Goal: Task Accomplishment & Management: Complete application form

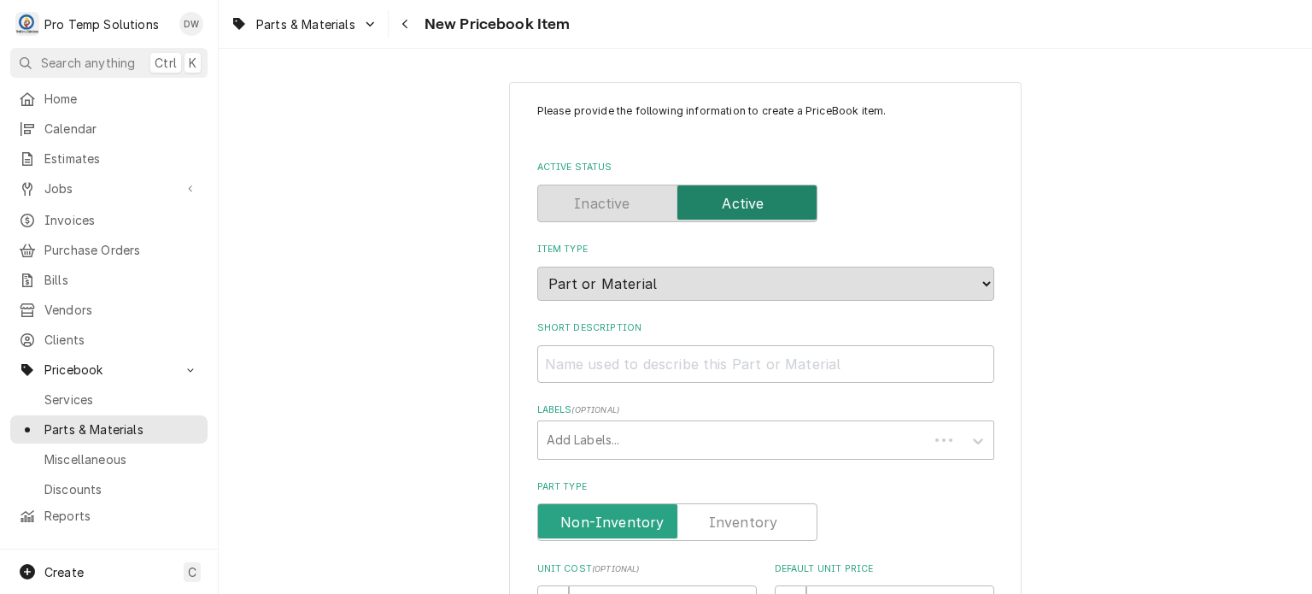
type textarea "x"
click at [117, 420] on span "Parts & Materials" at bounding box center [121, 429] width 155 height 18
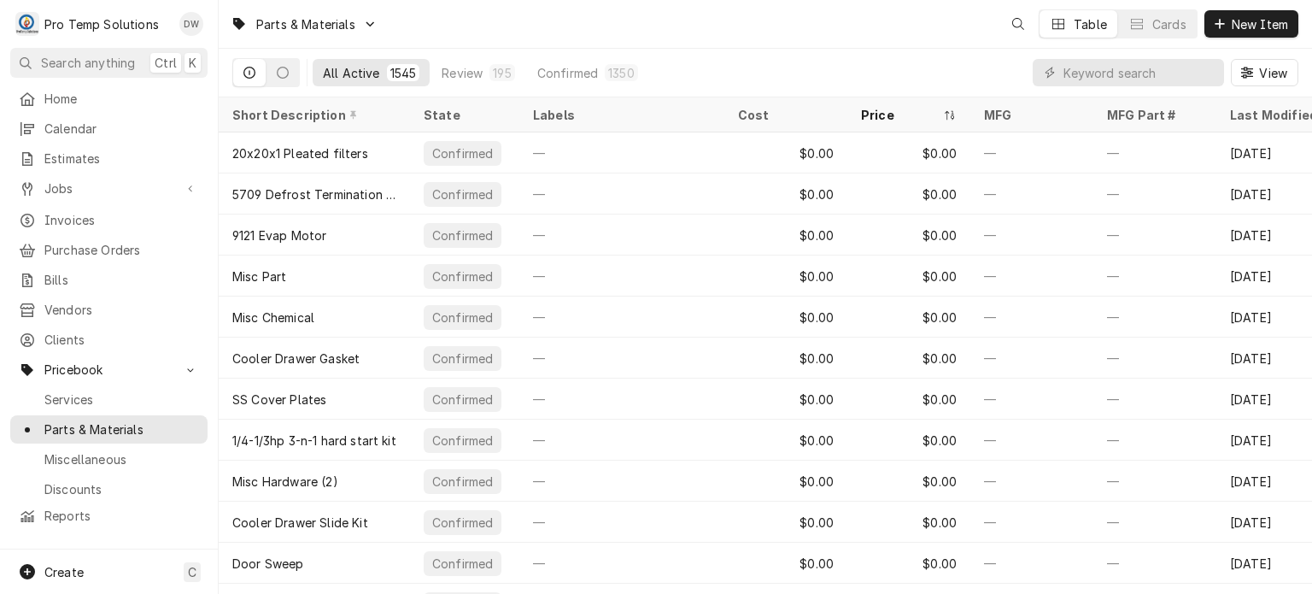
click at [1130, 55] on div "View" at bounding box center [1166, 73] width 266 height 48
click at [1129, 59] on input "Dynamic Content Wrapper" at bounding box center [1139, 72] width 152 height 27
paste input "934757"
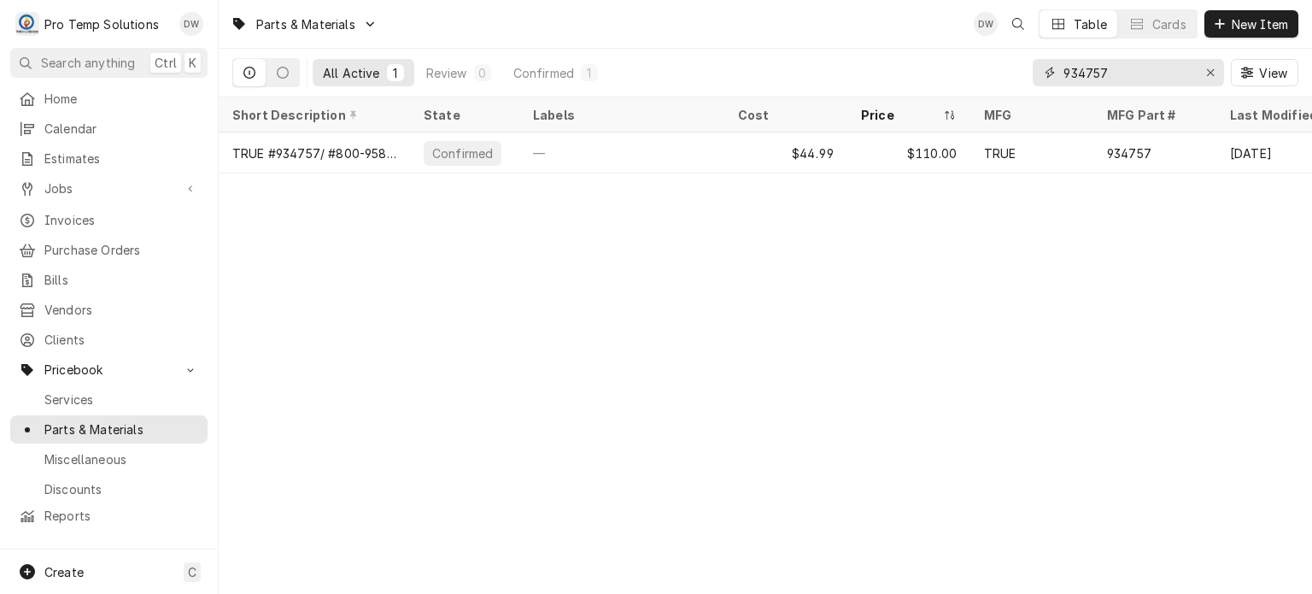
type input "934757"
drag, startPoint x: 1141, startPoint y: 82, endPoint x: 1039, endPoint y: 61, distance: 103.9
click at [1039, 61] on div "934757" at bounding box center [1128, 72] width 191 height 27
click at [138, 174] on link "Jobs" at bounding box center [108, 188] width 197 height 28
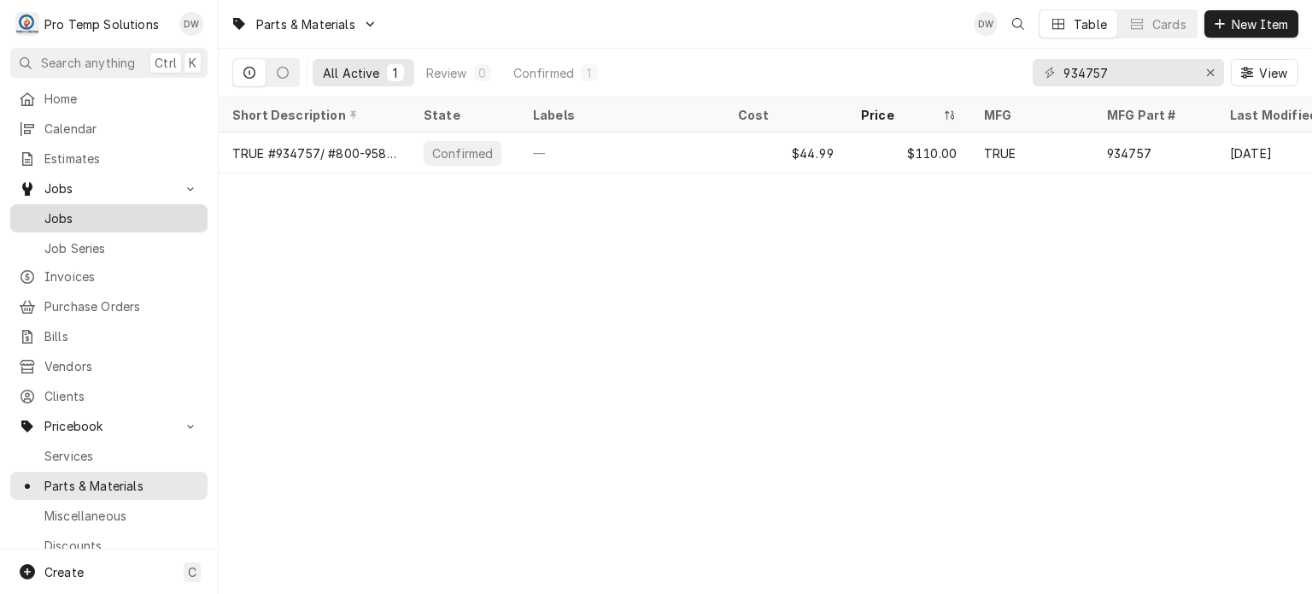
click at [132, 204] on link "Jobs" at bounding box center [108, 218] width 197 height 28
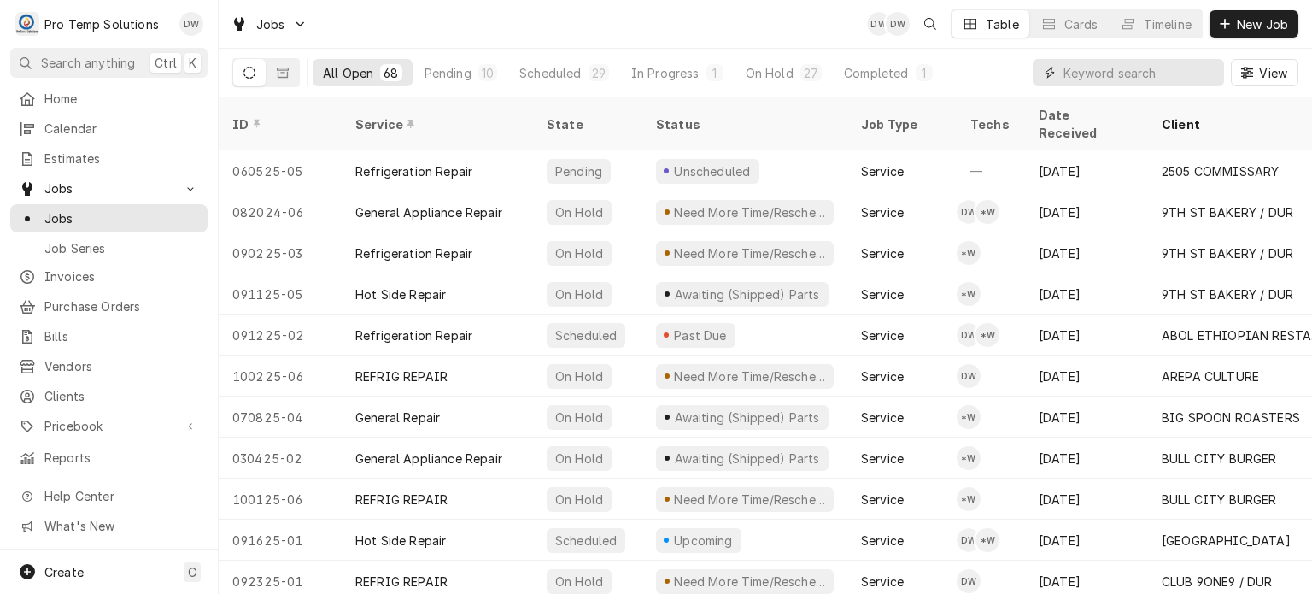
click at [1087, 76] on input "Dynamic Content Wrapper" at bounding box center [1139, 72] width 152 height 27
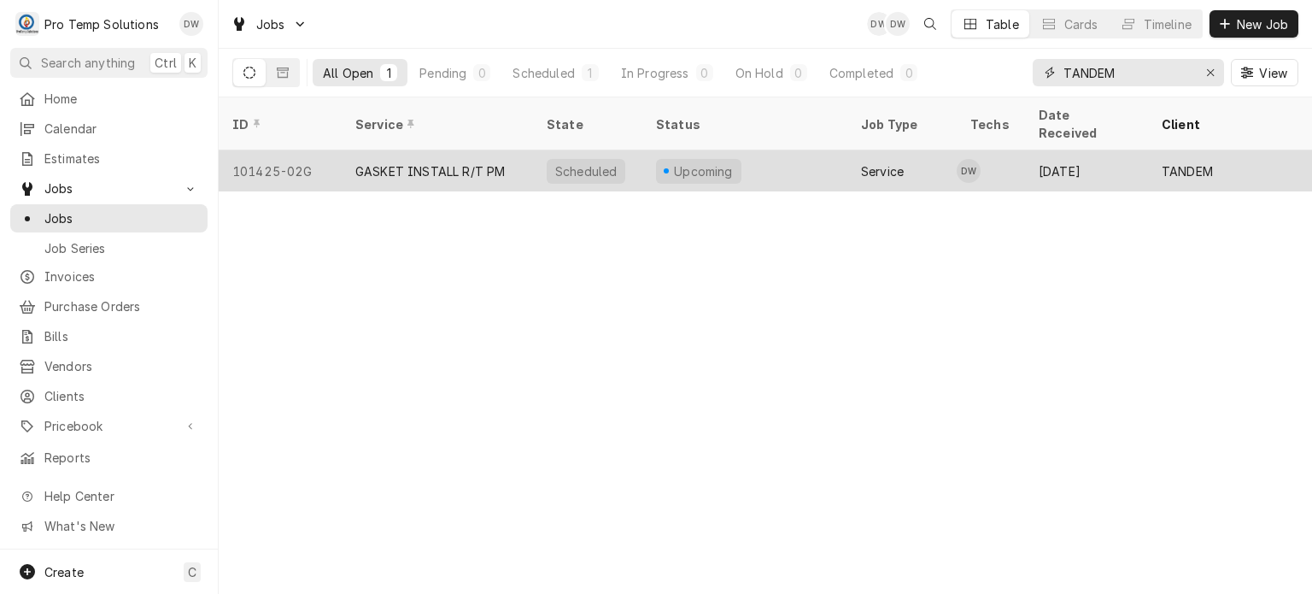
type input "TANDEM"
click at [1088, 150] on div "Oct 6" at bounding box center [1086, 170] width 123 height 41
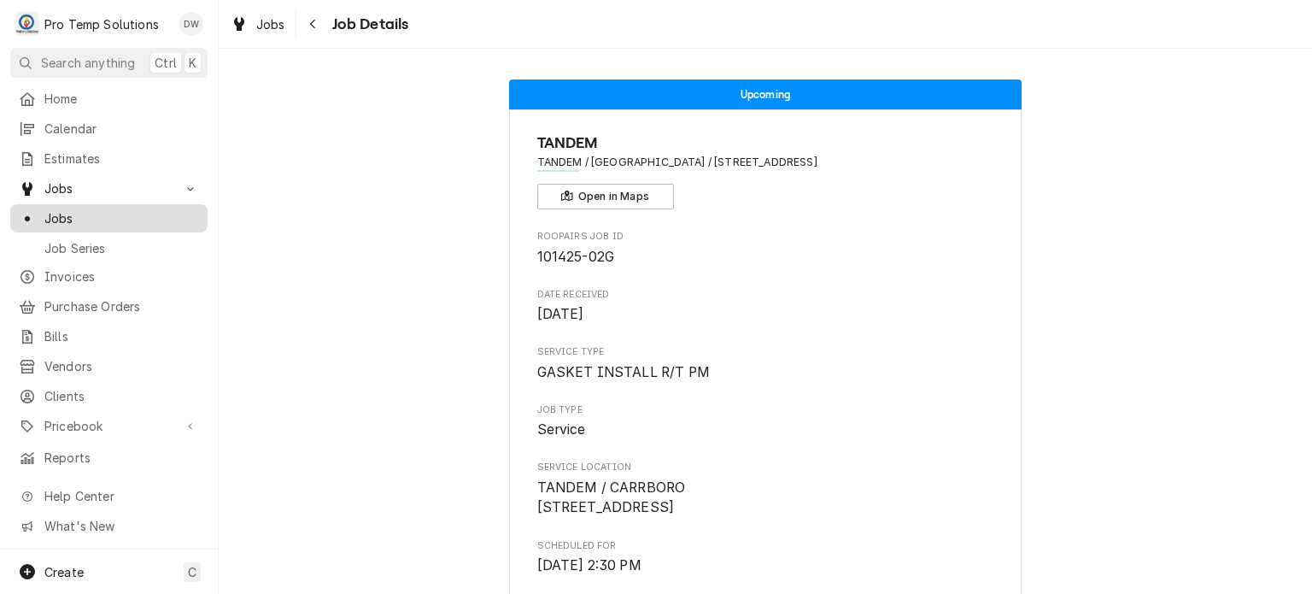
click at [91, 213] on span "Jobs" at bounding box center [121, 218] width 155 height 18
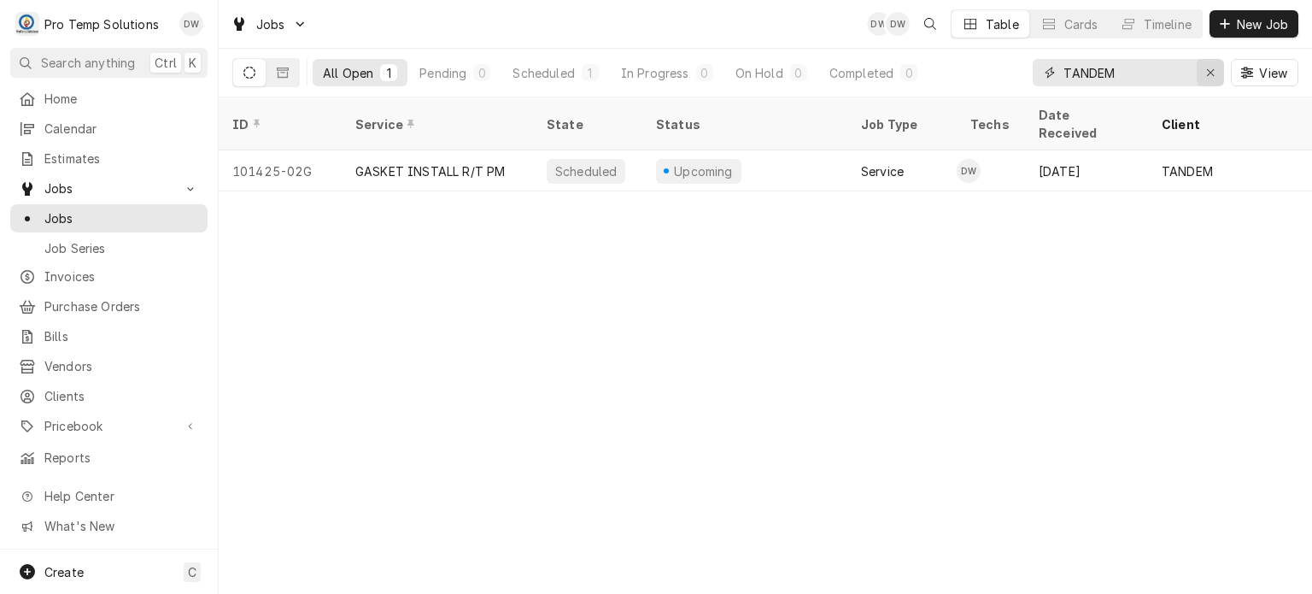
click at [1204, 70] on div "Erase input" at bounding box center [1210, 72] width 17 height 17
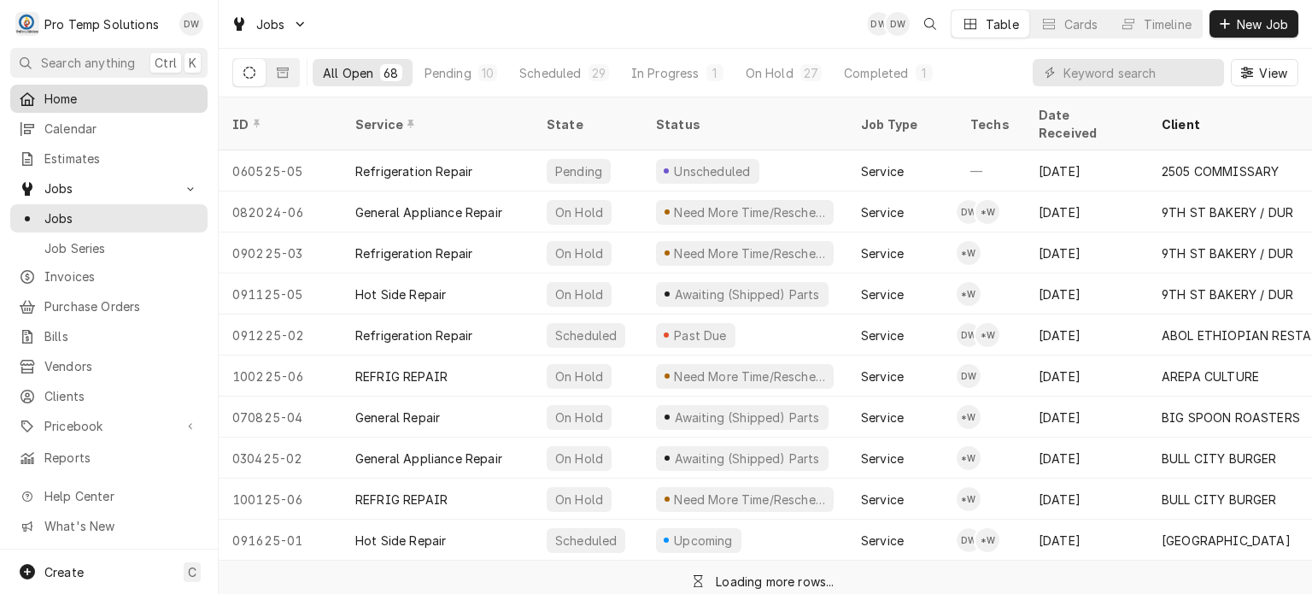
click at [159, 91] on span "Home" at bounding box center [121, 99] width 155 height 18
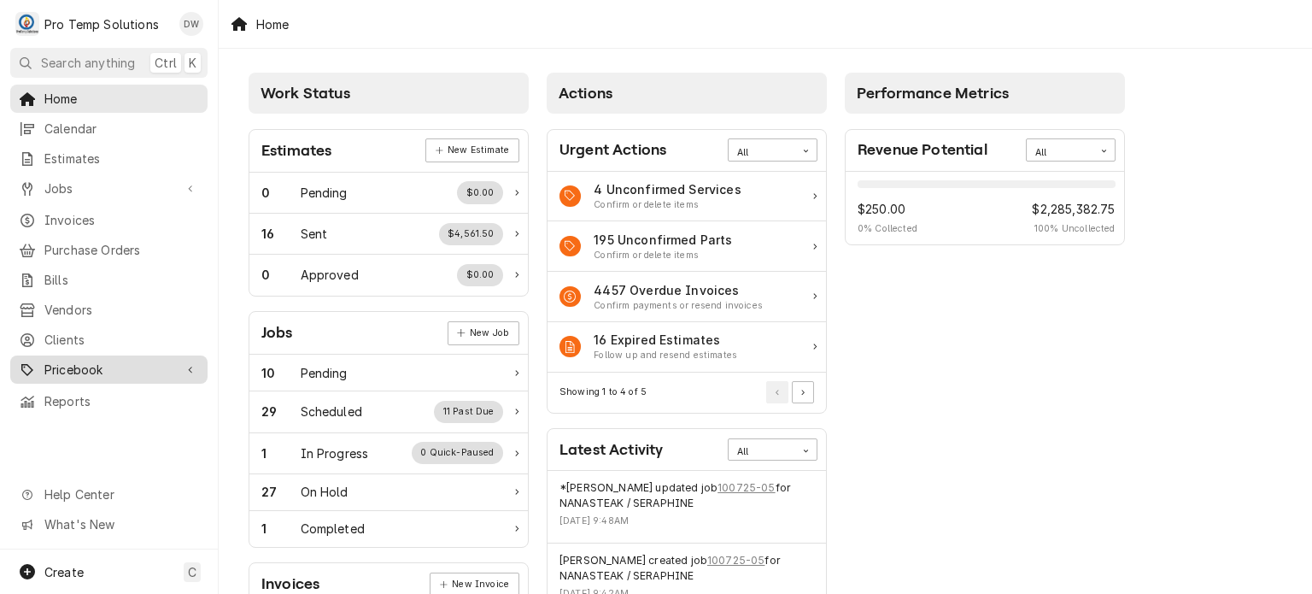
click at [117, 360] on span "Pricebook" at bounding box center [108, 369] width 129 height 18
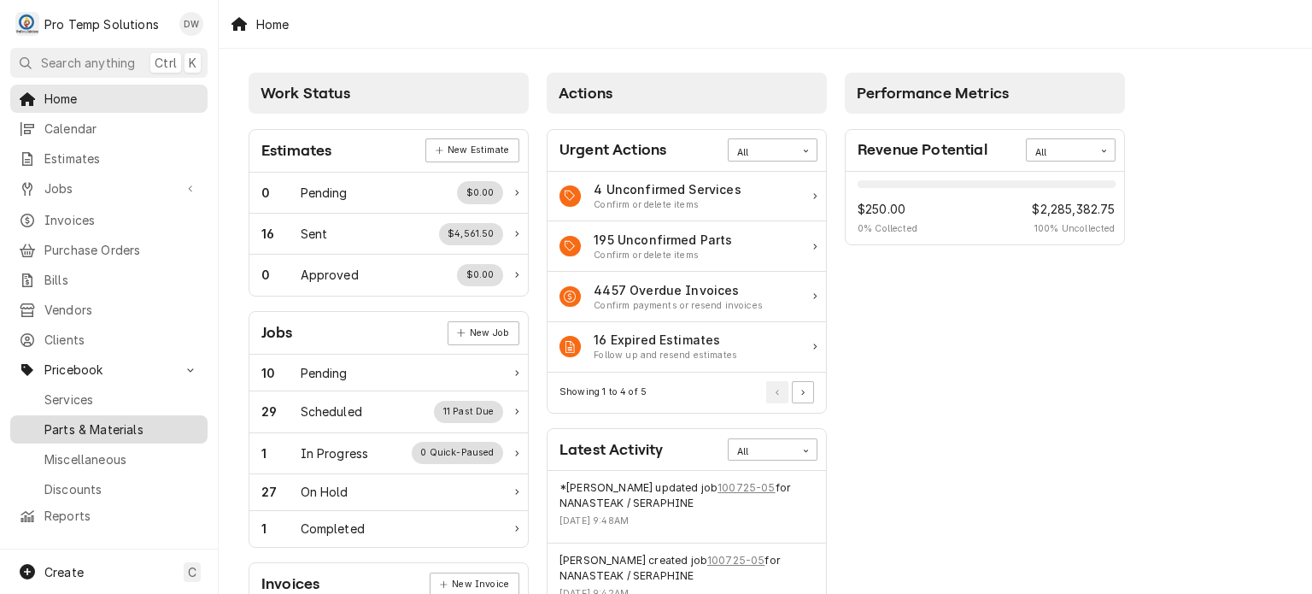
click at [111, 420] on span "Parts & Materials" at bounding box center [121, 429] width 155 height 18
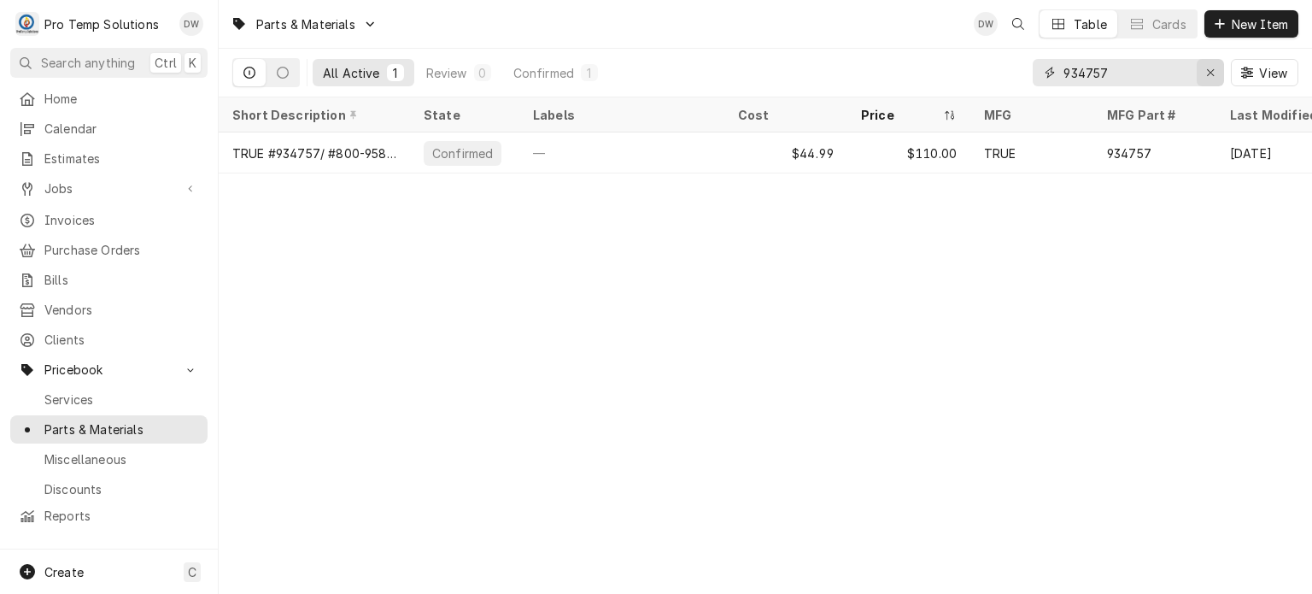
click at [1221, 66] on button "Erase input" at bounding box center [1210, 72] width 27 height 27
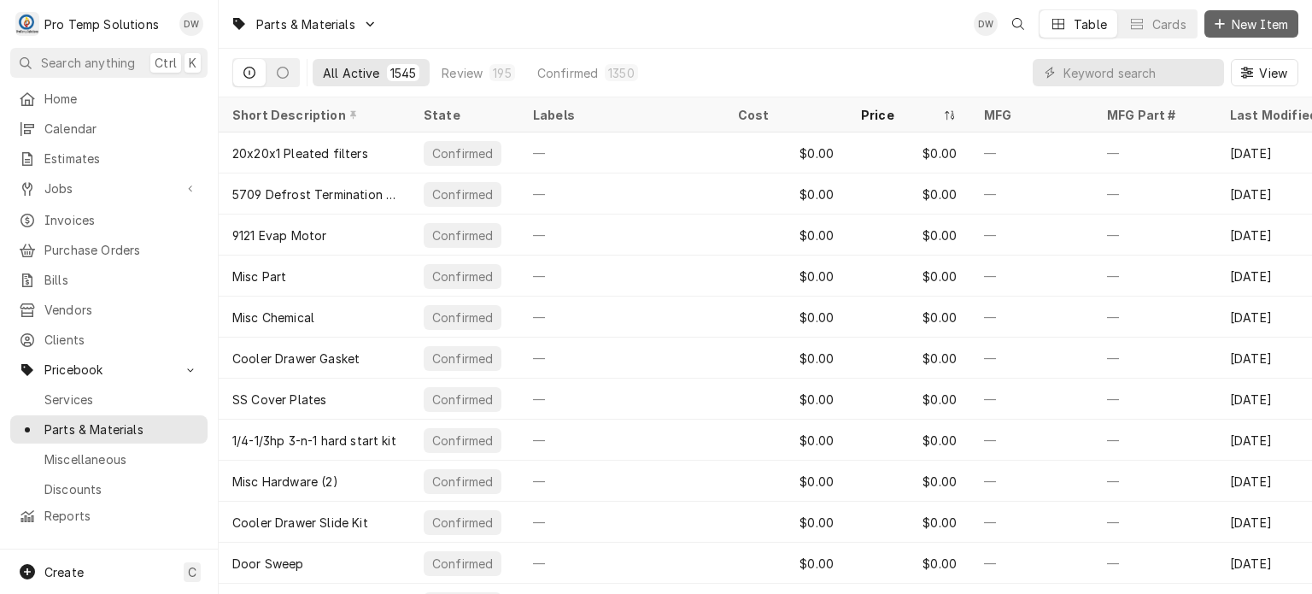
click at [1238, 18] on span "New Item" at bounding box center [1259, 24] width 63 height 18
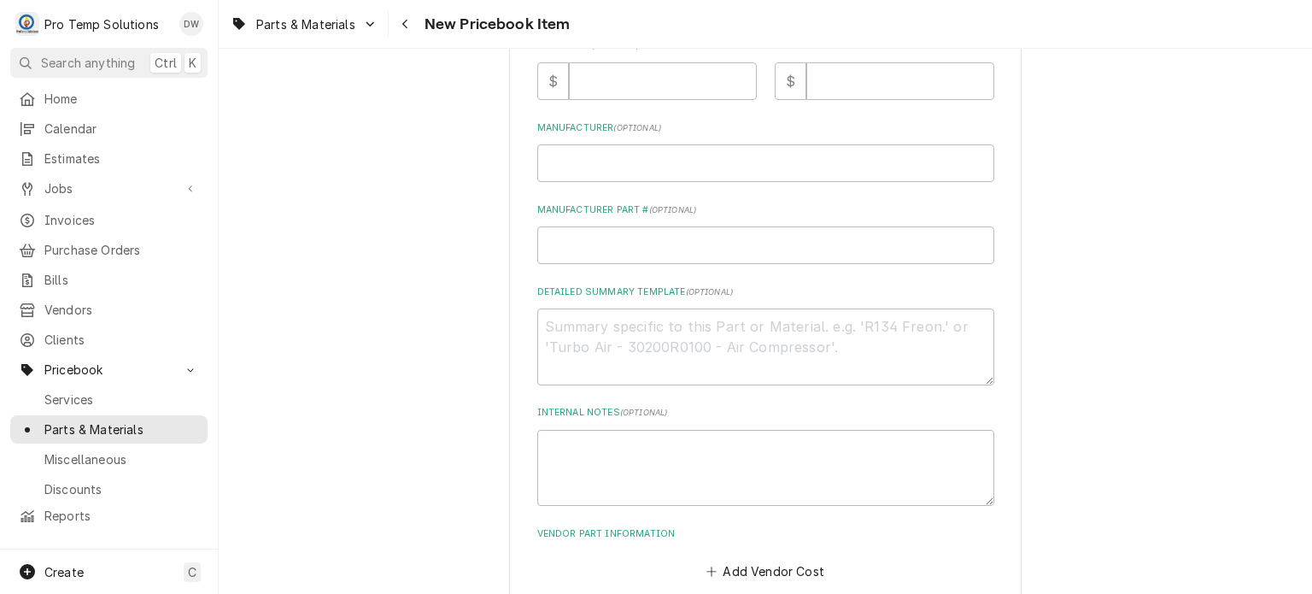
scroll to position [543, 0]
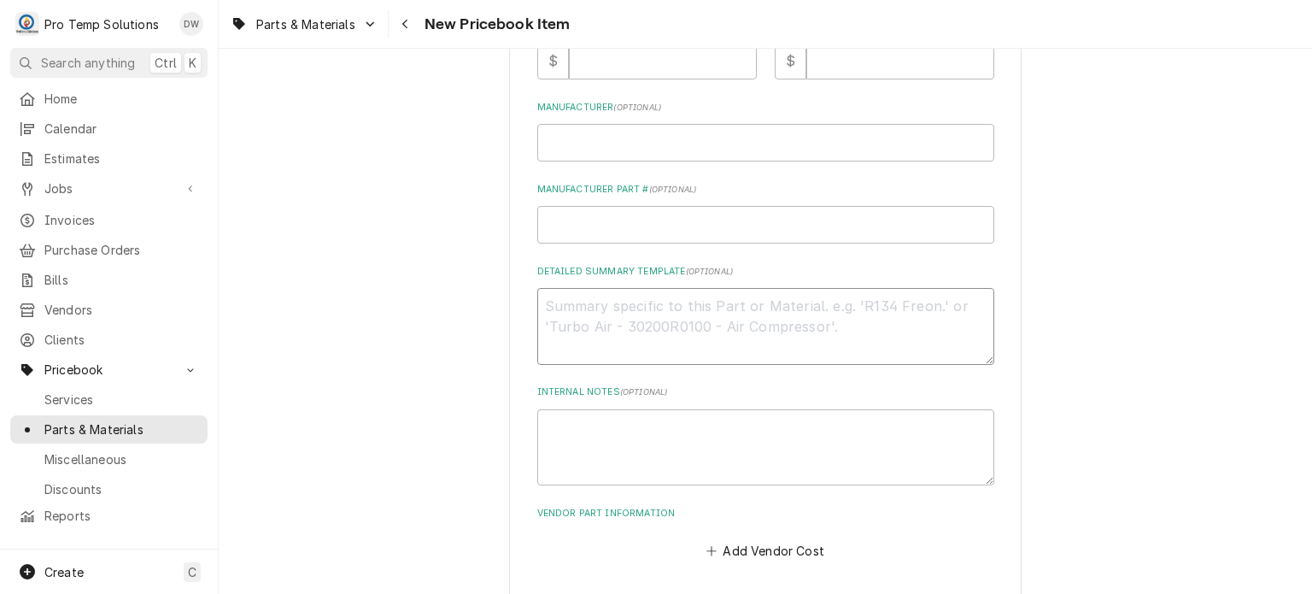
click at [682, 338] on textarea "Detailed Summary Template ( optional )" at bounding box center [765, 326] width 457 height 77
paste textarea "ARCTIC AIR: #65209 EVAPORATOR COIL LIST: $390.00"
type textarea "x"
type textarea "ARCTIC AIR: #65209 EVAPORATOR COIL LIST: $390.00"
type textarea "x"
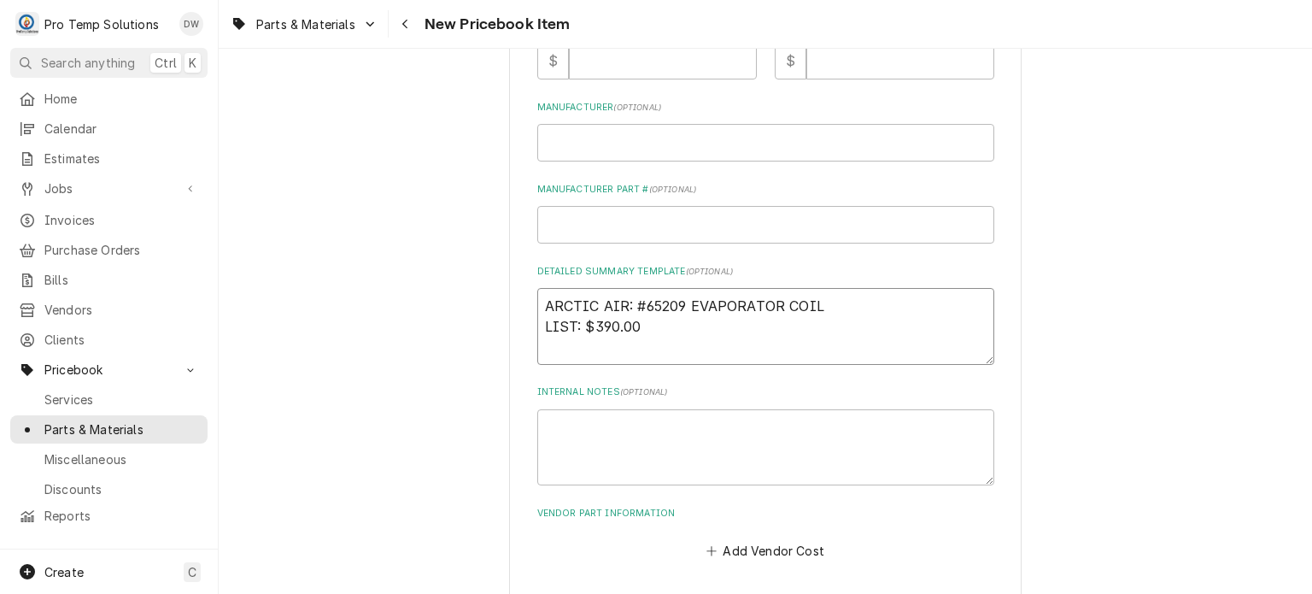
type textarea "ARCTIC AIR: #65209 EVAPORATOR COIL LIST: $390.00"
click at [881, 279] on div "Detailed Summary Template ( optional ) ARCTIC AIR: #65209 EVAPORATOR COIL LIST:…" at bounding box center [765, 315] width 457 height 100
drag, startPoint x: 870, startPoint y: 295, endPoint x: 374, endPoint y: 257, distance: 497.7
click at [374, 257] on div "Please provide the following information to create a PriceBook item. Active Sta…" at bounding box center [765, 95] width 1093 height 1144
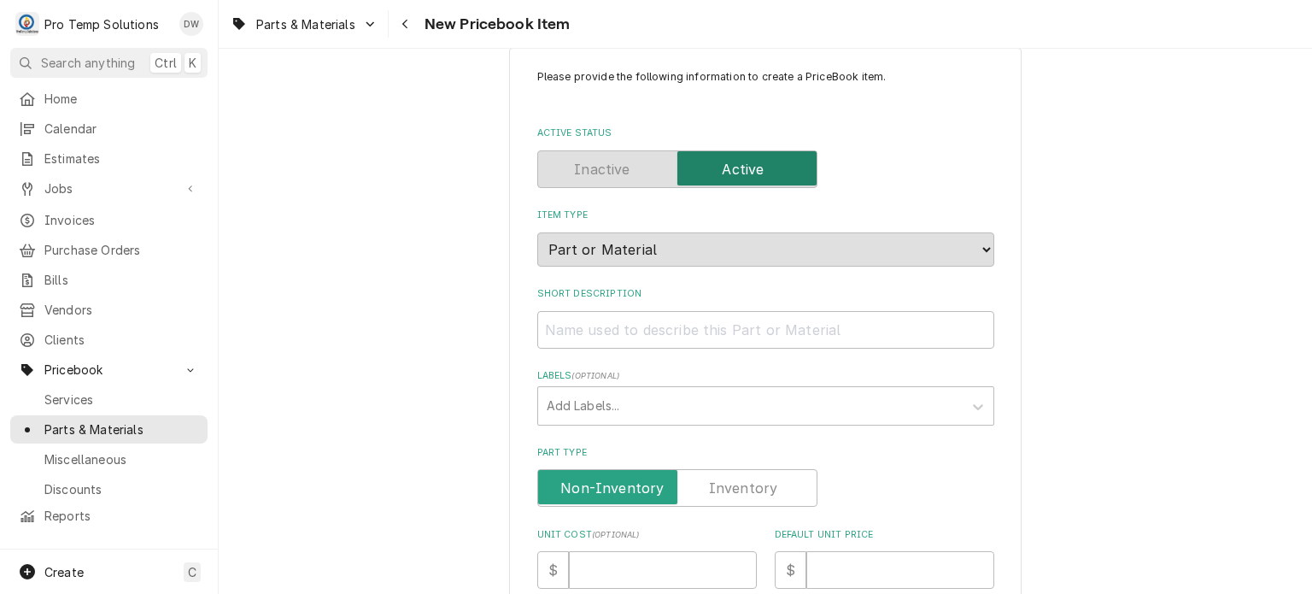
scroll to position [0, 0]
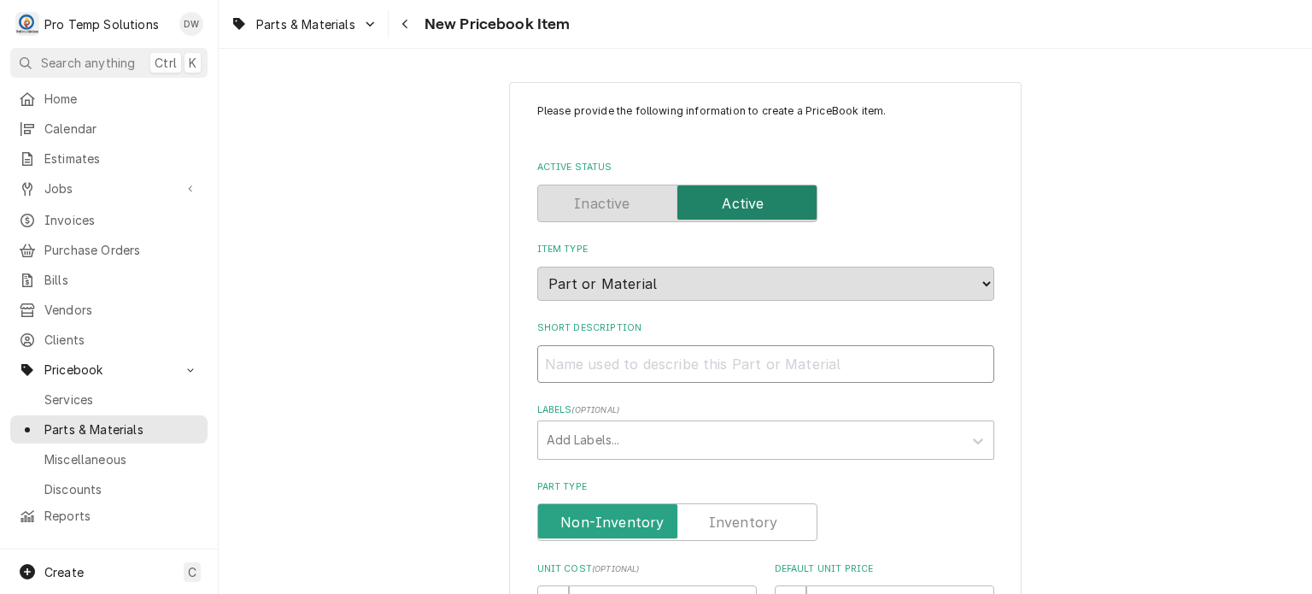
click at [647, 353] on input "Short Description" at bounding box center [765, 364] width 457 height 38
paste input "ARCTIC AIR: #65209 EVAPORATOR COIL"
type textarea "x"
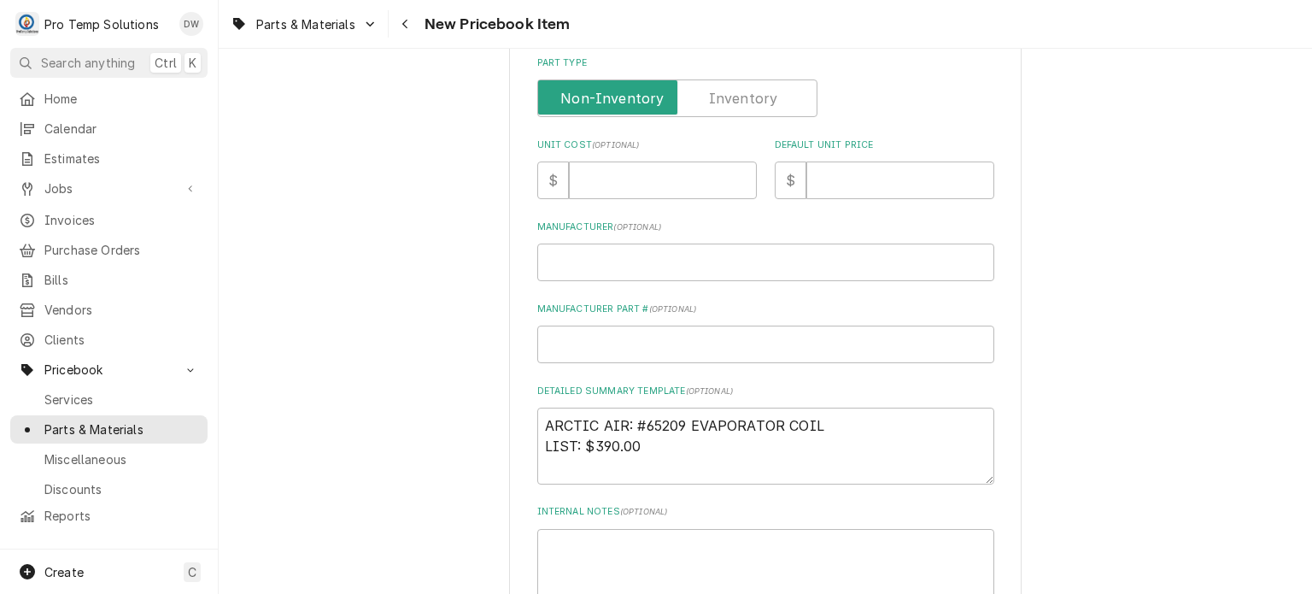
type input "ARCTIC AIR: #65209 EVAPORATOR COIL"
drag, startPoint x: 584, startPoint y: 449, endPoint x: 725, endPoint y: 434, distance: 141.8
click at [725, 434] on textarea "ARCTIC AIR: #65209 EVAPORATOR COIL LIST: $390.00" at bounding box center [765, 445] width 457 height 77
click at [916, 170] on input "Default Unit Price" at bounding box center [900, 180] width 188 height 38
paste input "390.00"
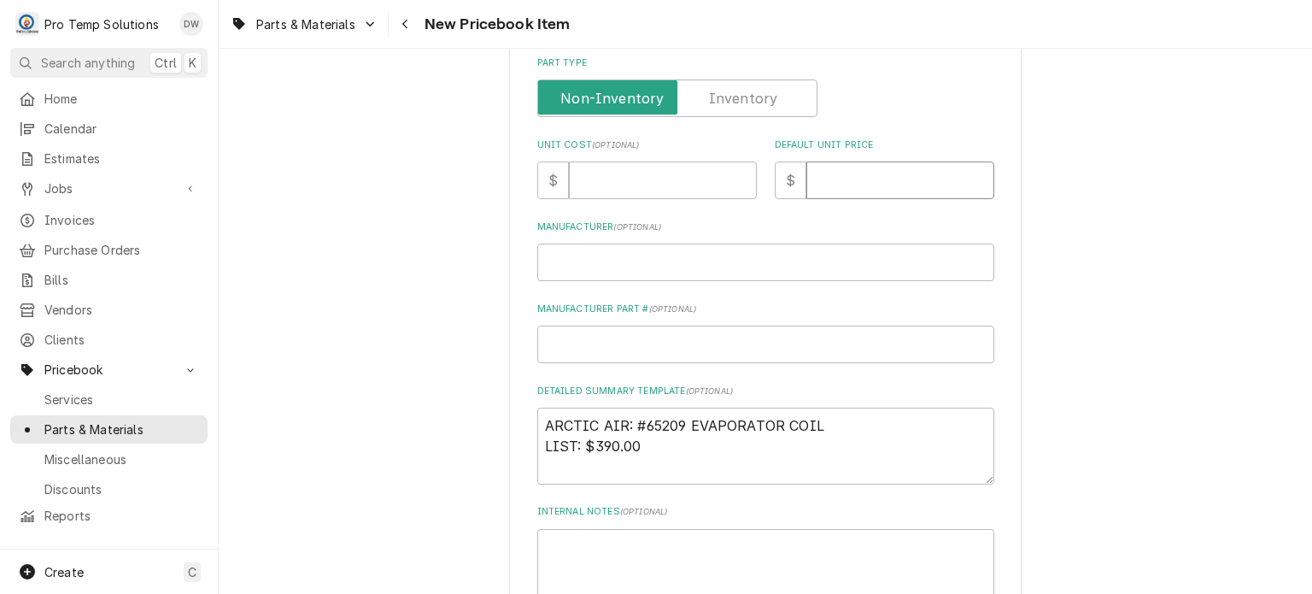
type textarea "x"
type input "390.00"
click at [671, 187] on input "Unit Cost ( optional )" at bounding box center [663, 180] width 188 height 38
paste input "250.72"
type textarea "x"
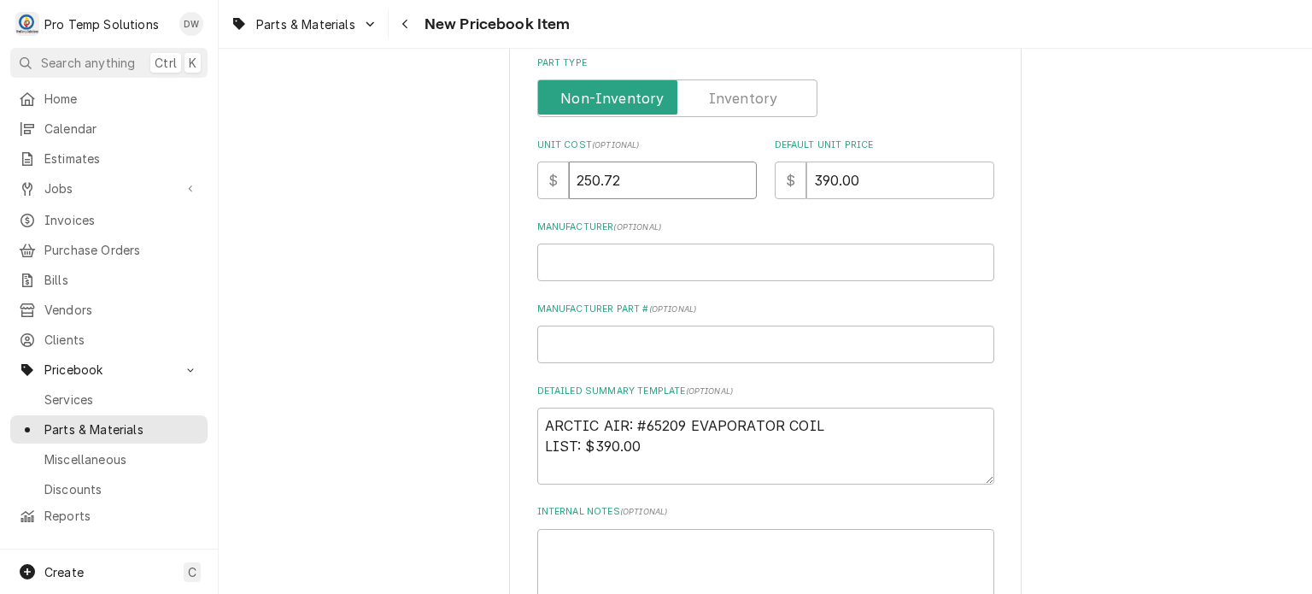
type input "250.72"
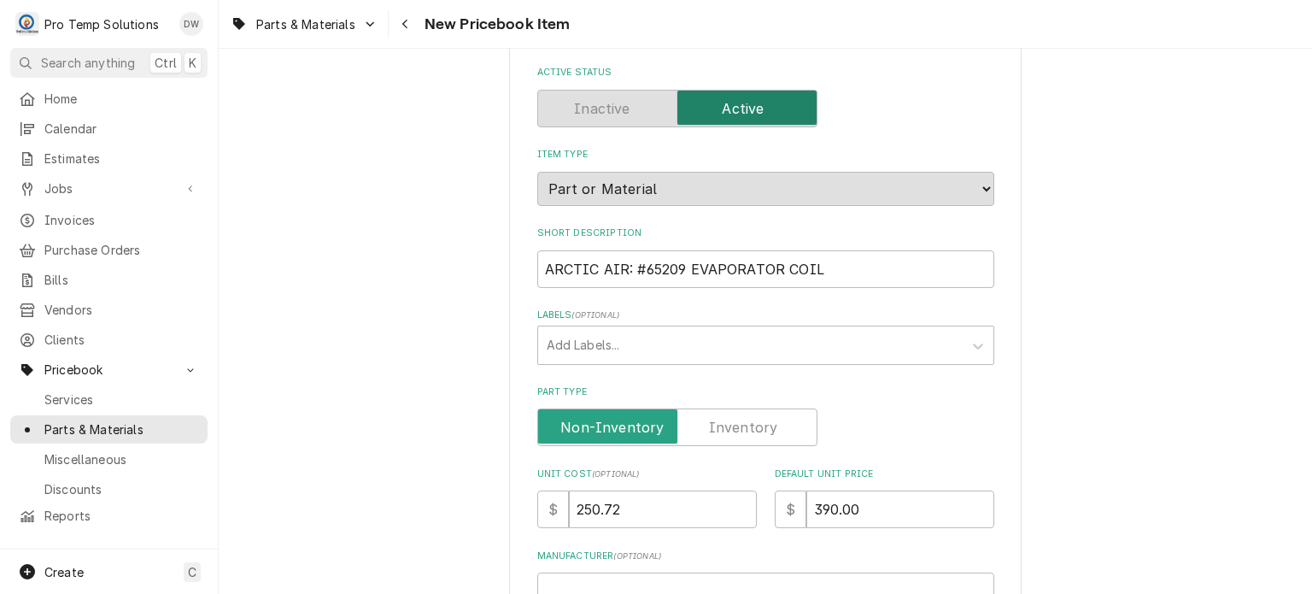
scroll to position [95, 0]
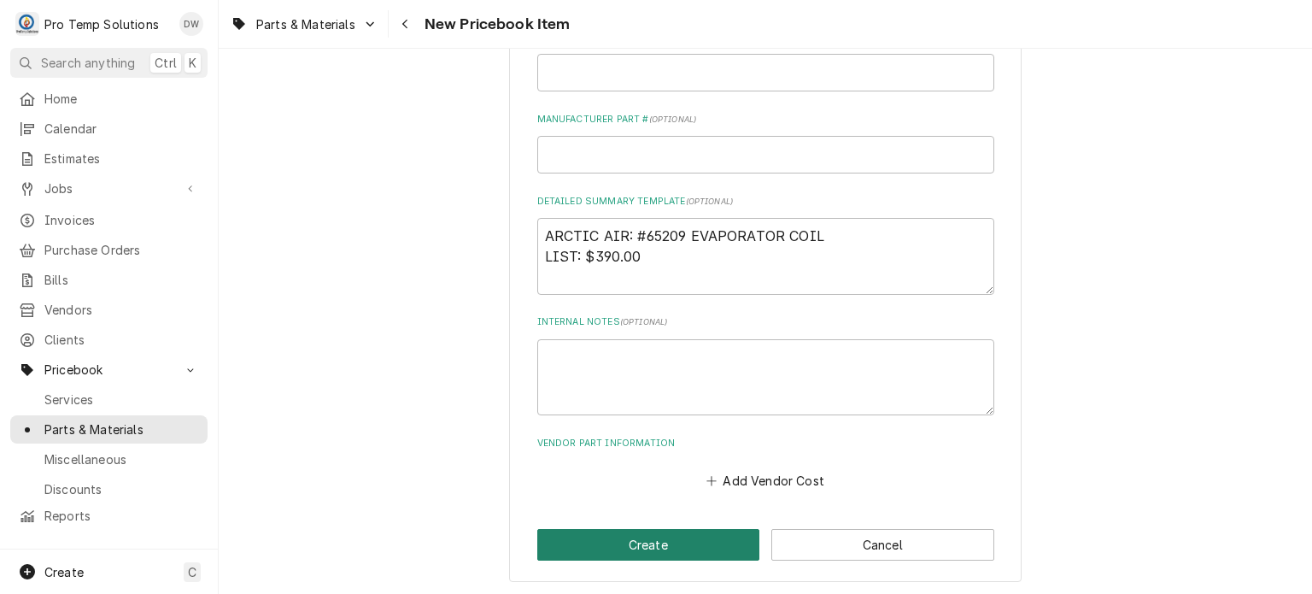
click at [618, 530] on button "Create" at bounding box center [648, 545] width 223 height 32
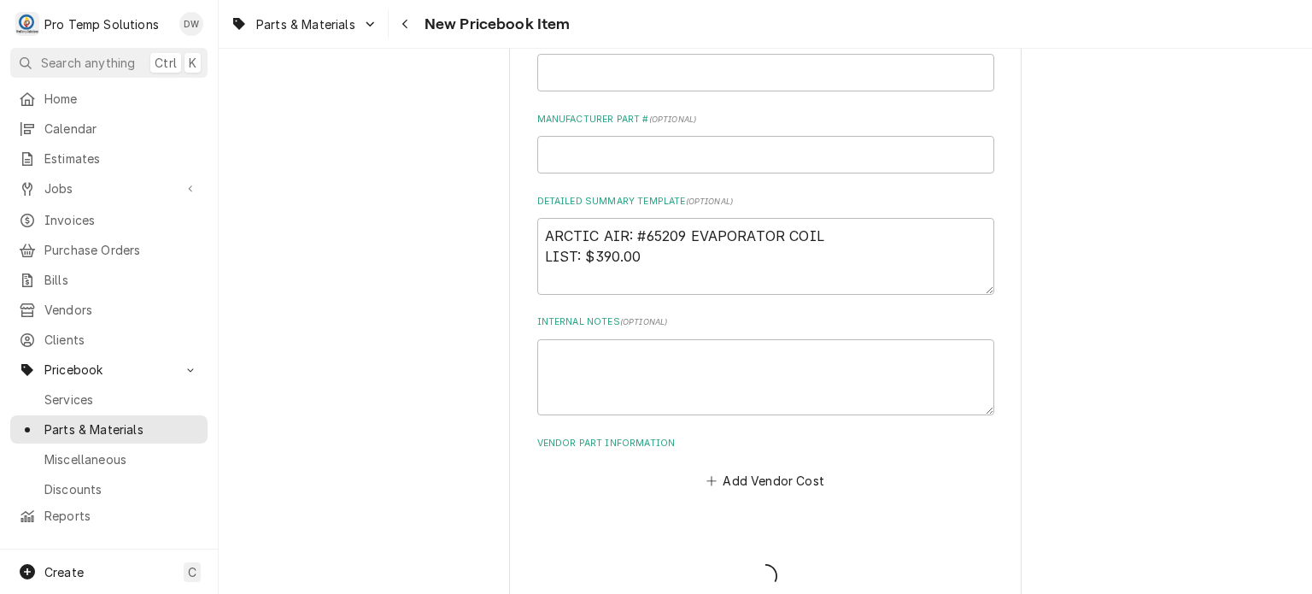
type textarea "x"
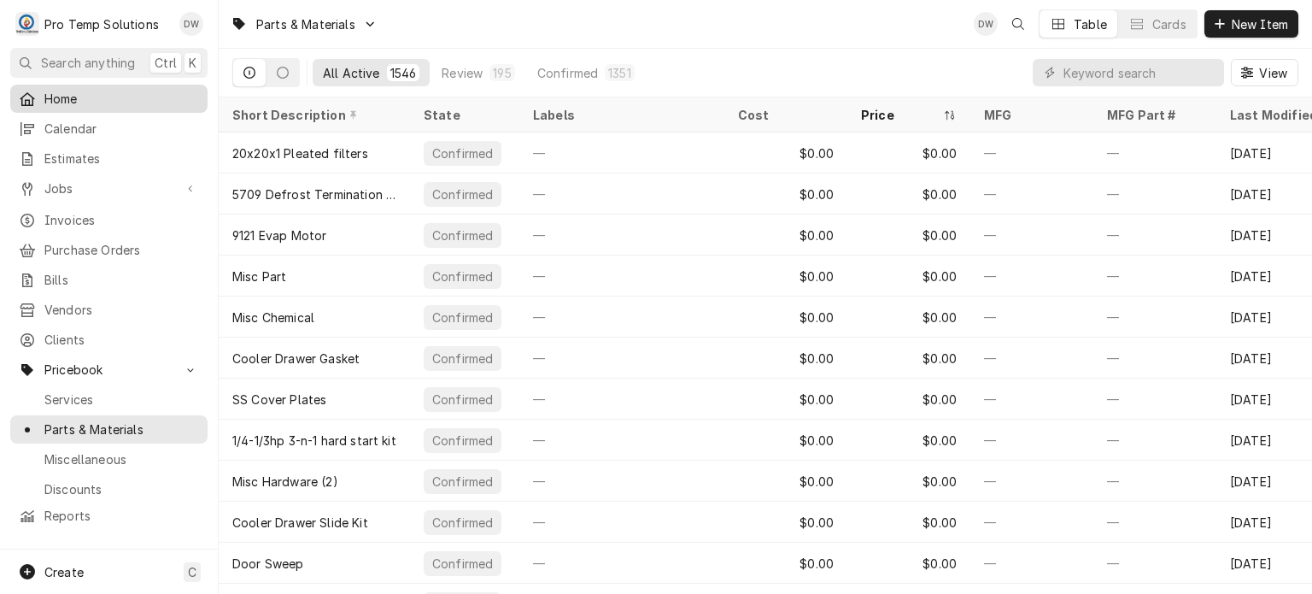
click at [85, 90] on span "Home" at bounding box center [121, 99] width 155 height 18
